Goal: Navigation & Orientation: Go to known website

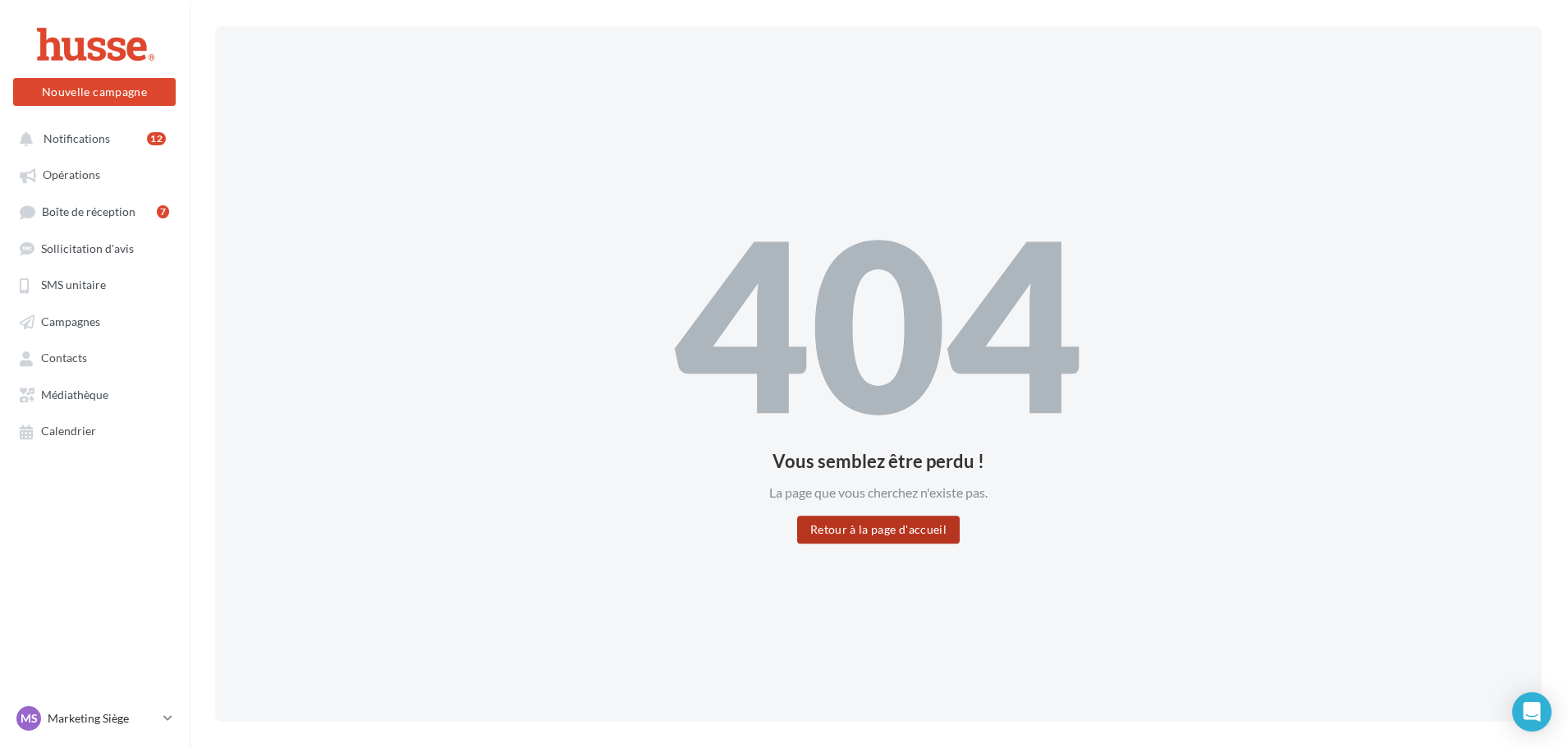
click at [924, 540] on button "Retour à la page d'accueil" at bounding box center [878, 529] width 163 height 28
